Goal: Task Accomplishment & Management: Use online tool/utility

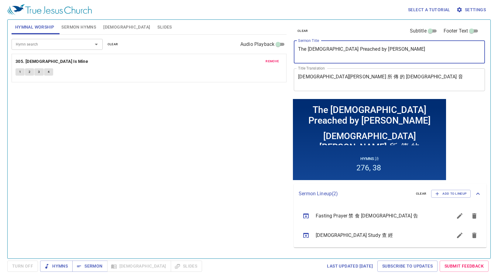
drag, startPoint x: 377, startPoint y: 50, endPoint x: 286, endPoint y: 39, distance: 91.8
click at [286, 39] on div "Hymnal Worship Sermon Hymns Bible Slides Hymn search Hymn search clear Audio Pl…" at bounding box center [249, 136] width 480 height 239
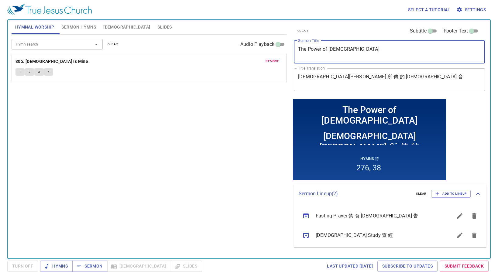
type textarea "The Power of [DEMOGRAPHIC_DATA]"
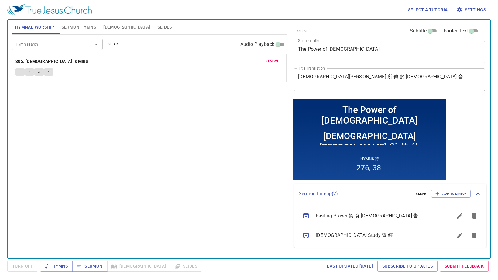
drag, startPoint x: 334, startPoint y: 69, endPoint x: 328, endPoint y: 74, distance: 7.5
click at [328, 74] on div "耶 穌 所 傳 的 福 音 x Title Translation" at bounding box center [389, 79] width 191 height 23
click at [323, 74] on textarea "耶 穌 所 傳 的 福 音" at bounding box center [389, 80] width 183 height 12
drag, startPoint x: 317, startPoint y: 75, endPoint x: 364, endPoint y: 78, distance: 47.2
click at [364, 78] on textarea "耶 穌 所 傳 的 福 音" at bounding box center [389, 80] width 183 height 12
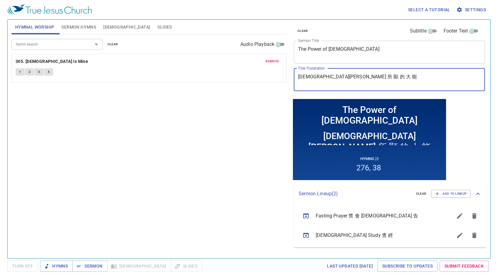
type textarea "[DEMOGRAPHIC_DATA][PERSON_NAME] 所 顯 的 大 能"
click at [268, 62] on span "remove" at bounding box center [272, 61] width 13 height 5
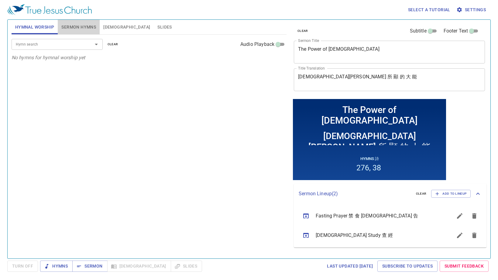
click at [84, 25] on span "Sermon Hymns" at bounding box center [78, 27] width 35 height 8
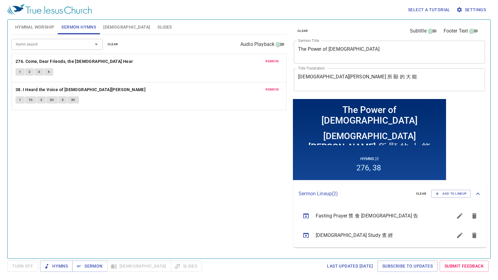
click at [271, 61] on span "remove" at bounding box center [272, 61] width 13 height 5
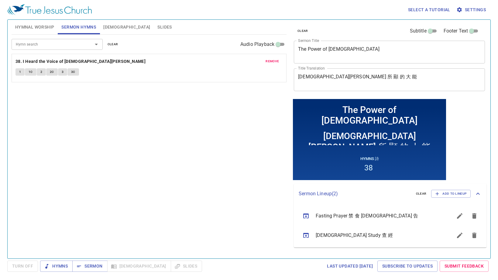
click at [273, 61] on span "remove" at bounding box center [272, 61] width 13 height 5
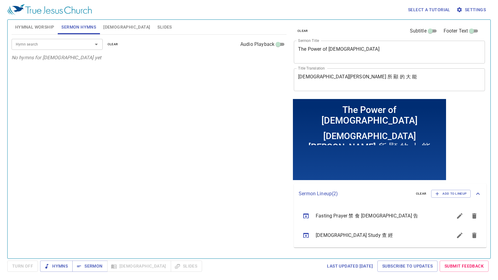
click at [66, 43] on input "Hymn search" at bounding box center [48, 44] width 70 height 7
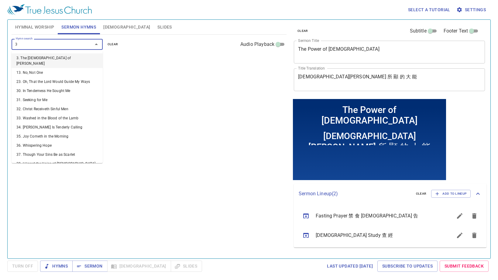
type input "34"
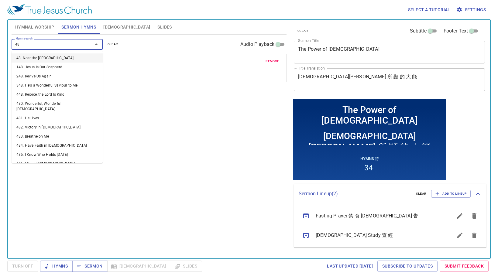
type input "486"
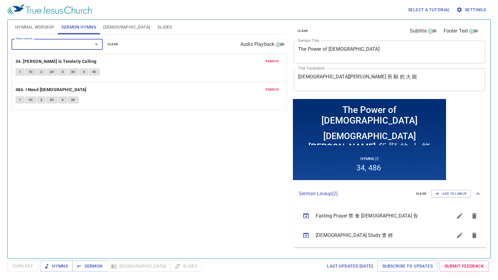
click at [40, 25] on span "Hymnal Worship" at bounding box center [34, 27] width 39 height 8
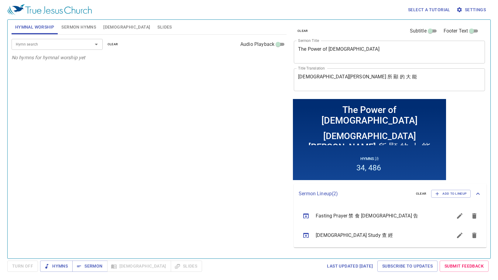
click at [62, 42] on input "Hymn search" at bounding box center [48, 44] width 70 height 7
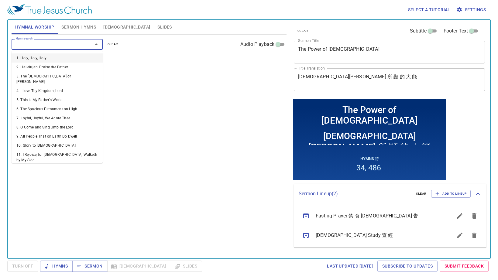
click at [34, 43] on input "Hymn search" at bounding box center [48, 44] width 70 height 7
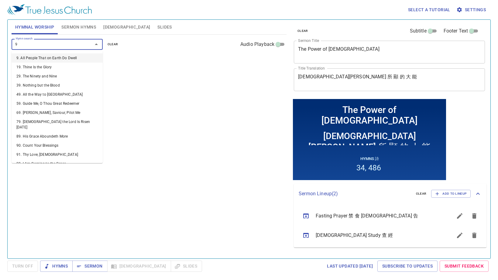
type input "96"
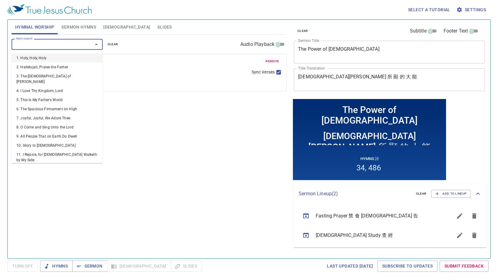
click at [48, 42] on input "Hymn search" at bounding box center [48, 44] width 70 height 7
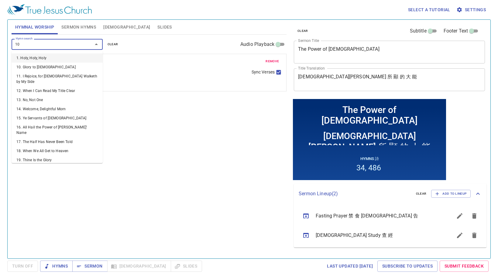
type input "108"
type input "136"
type input "146"
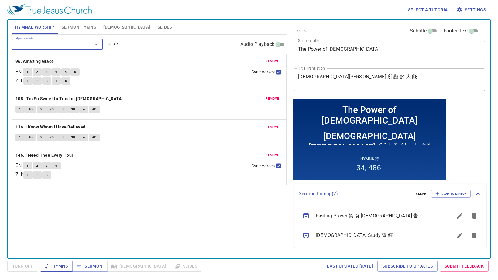
click at [0, 0] on icon "button" at bounding box center [0, 0] width 0 height 0
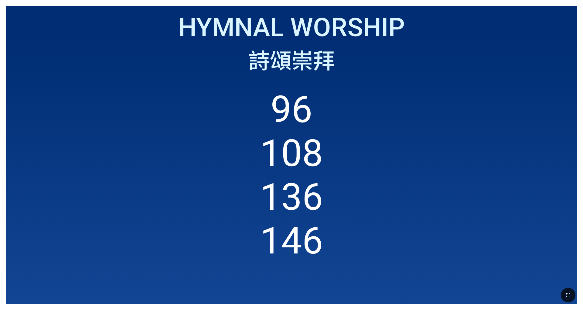
click at [572, 293] on button "button" at bounding box center [568, 295] width 15 height 15
click at [571, 293] on icon "button" at bounding box center [568, 294] width 7 height 7
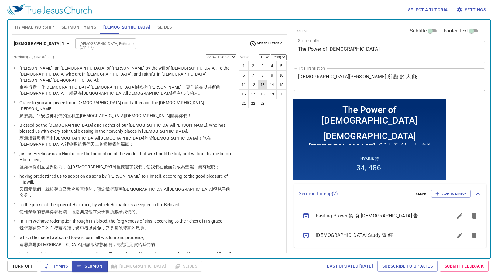
click at [273, 94] on button "19" at bounding box center [272, 94] width 10 height 10
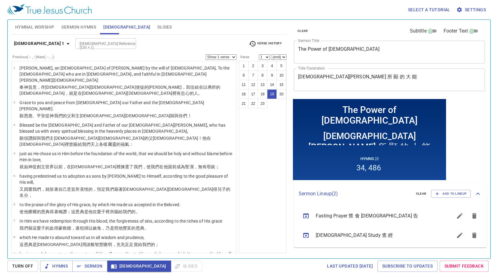
select select "19"
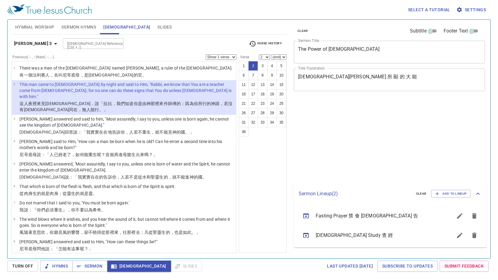
select select "2"
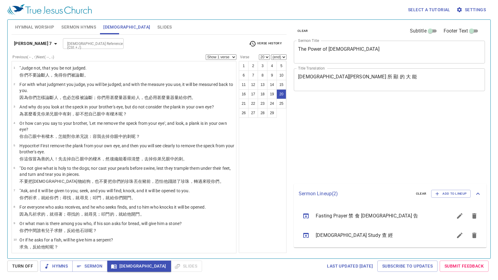
select select "20"
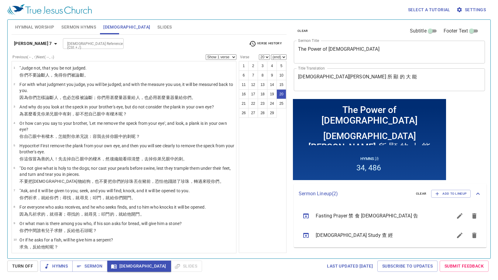
scroll to position [263, 0]
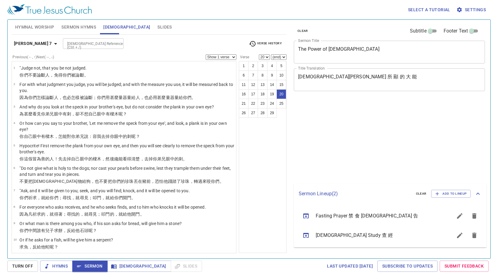
select select "20"
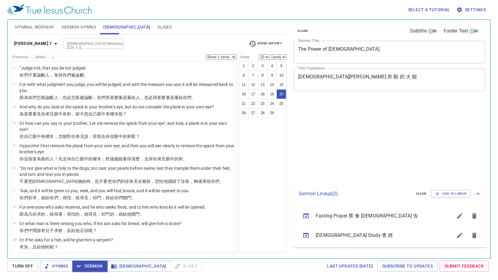
select select "20"
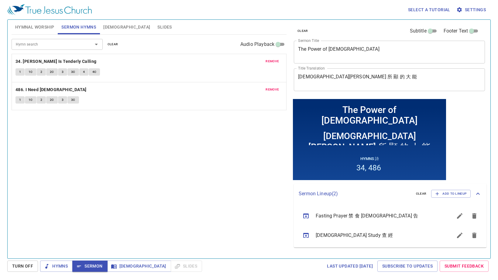
click at [260, 46] on div "Hymnal Worship Sermon Hymns Bible Slides Hymn search Hymn search clear Audio Pl…" at bounding box center [249, 136] width 480 height 239
click at [328, 53] on textarea "The Power of Jesus" at bounding box center [389, 52] width 183 height 12
click at [331, 51] on textarea "The Power of Jesus" at bounding box center [389, 52] width 183 height 12
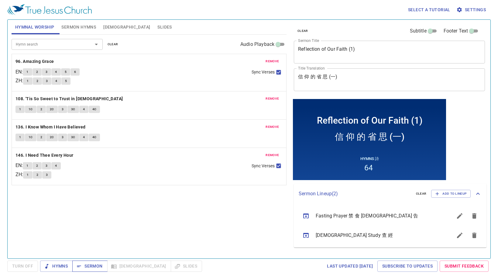
click at [100, 266] on span "Sermon" at bounding box center [89, 267] width 25 height 8
click at [77, 29] on span "Sermon Hymns" at bounding box center [78, 27] width 35 height 8
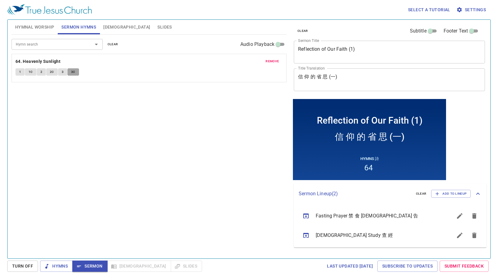
click at [68, 72] on button "3C" at bounding box center [73, 71] width 12 height 7
click at [63, 73] on span "3" at bounding box center [63, 71] width 2 height 5
click at [72, 73] on span "3C" at bounding box center [73, 71] width 4 height 5
click at [102, 265] on span "Sermon" at bounding box center [89, 267] width 25 height 8
click at [459, 194] on span "Add to Lineup" at bounding box center [451, 193] width 32 height 5
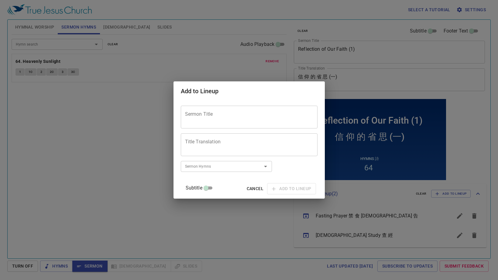
click at [243, 146] on textarea "Title Translation" at bounding box center [249, 145] width 128 height 12
paste textarea "信仰的省思(一)"
click at [201, 142] on textarea "信仰的省思(二)" at bounding box center [249, 145] width 128 height 12
type textarea "信 仰 的 省 思 (二)"
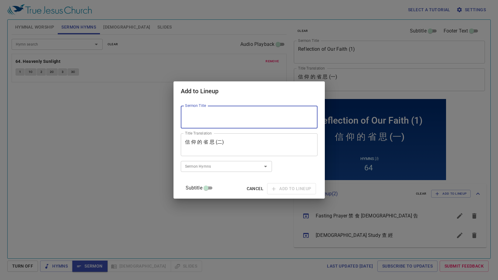
click at [242, 120] on textarea "Sermon Title" at bounding box center [249, 118] width 128 height 12
click at [217, 121] on textarea "R" at bounding box center [249, 118] width 128 height 12
type textarea "Reflections of Our Faith (2)"
click at [238, 167] on input "Sermon Hymns" at bounding box center [218, 166] width 70 height 7
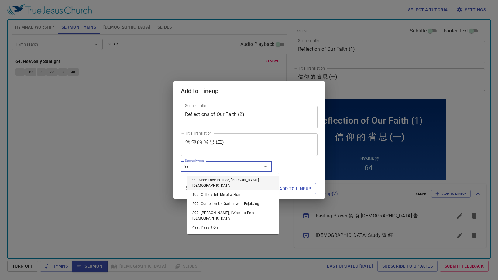
type input "99"
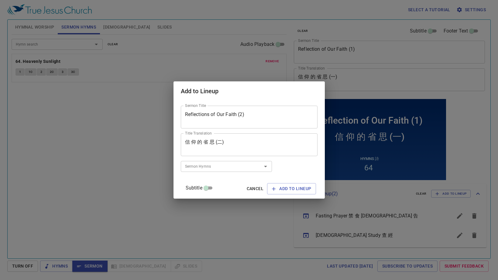
click at [290, 167] on div "Sermon Title Reflections of Our Faith (2) Sermon Title Title Translation 信 仰 的 …" at bounding box center [249, 149] width 137 height 93
click at [252, 166] on input "Sermon Hymns" at bounding box center [218, 166] width 70 height 7
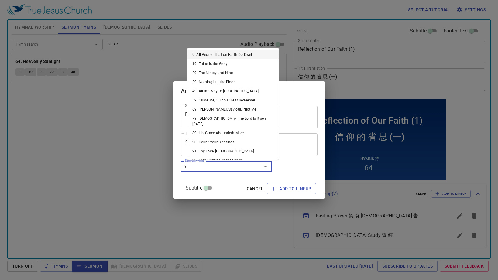
type input "99"
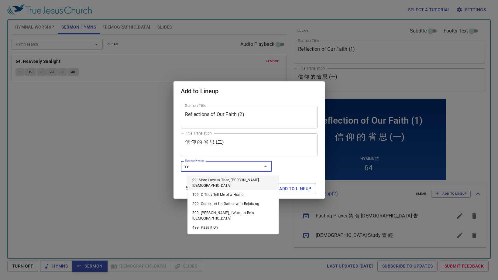
click at [221, 180] on li "99. More Love to Thee, O Christ" at bounding box center [232, 183] width 91 height 15
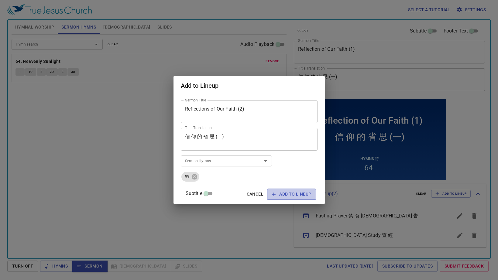
click at [286, 195] on span "Add to Lineup" at bounding box center [291, 195] width 39 height 8
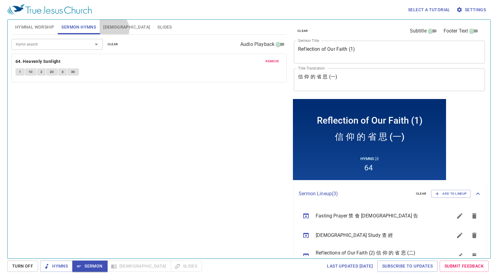
click at [113, 29] on span "[DEMOGRAPHIC_DATA]" at bounding box center [126, 27] width 47 height 8
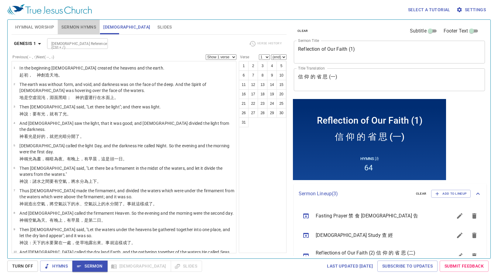
click at [78, 28] on span "Sermon Hymns" at bounding box center [78, 27] width 35 height 8
